Goal: Transaction & Acquisition: Purchase product/service

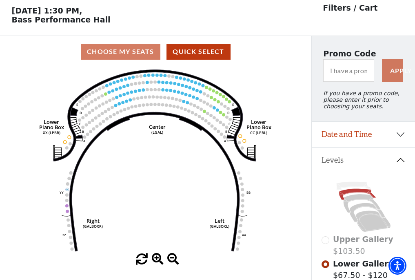
scroll to position [38, 0]
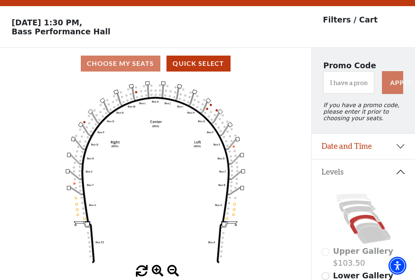
scroll to position [38, 0]
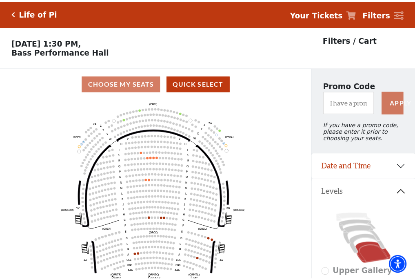
scroll to position [38, 0]
